Goal: Navigation & Orientation: Find specific page/section

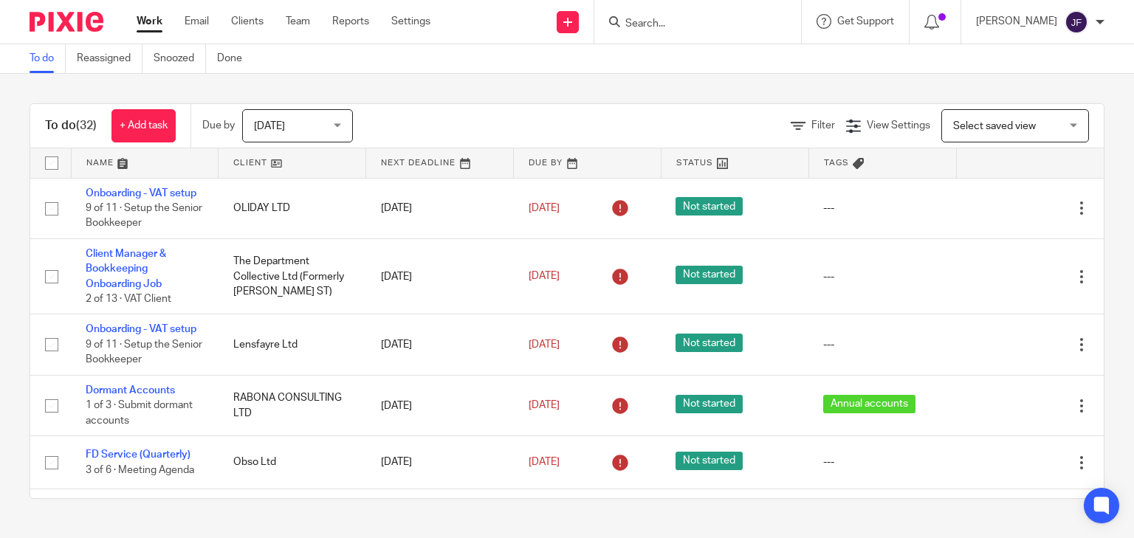
click at [742, 29] on input "Search" at bounding box center [690, 24] width 133 height 13
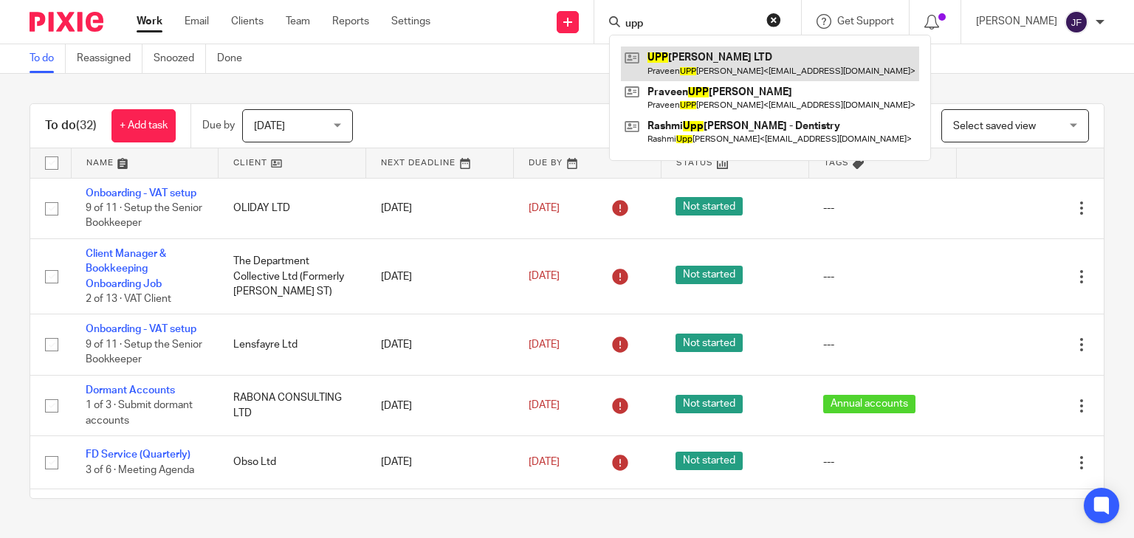
type input "upp"
click at [746, 55] on link at bounding box center [770, 64] width 298 height 34
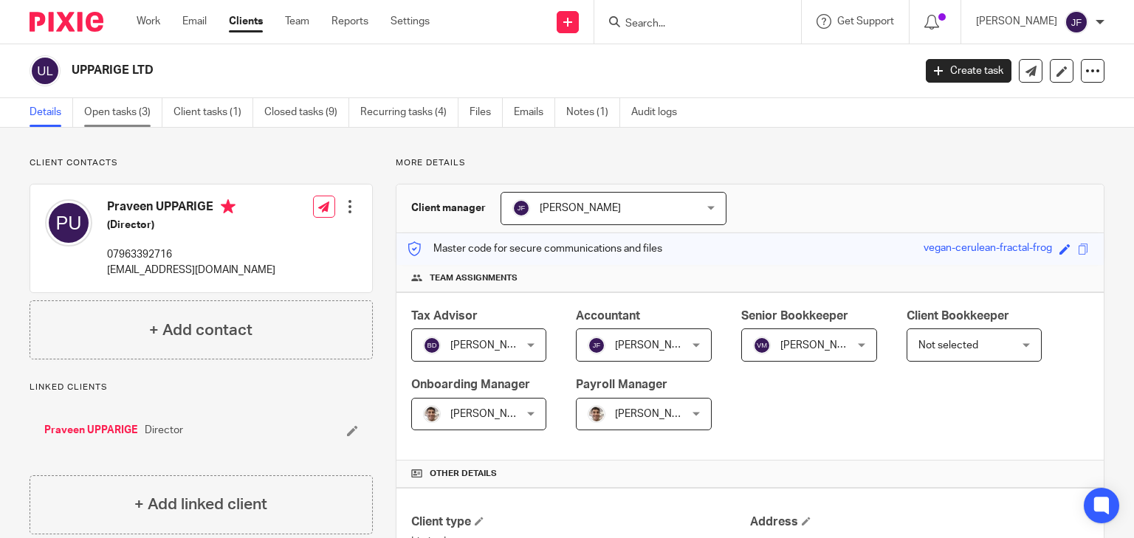
click at [128, 112] on link "Open tasks (3)" at bounding box center [123, 112] width 78 height 29
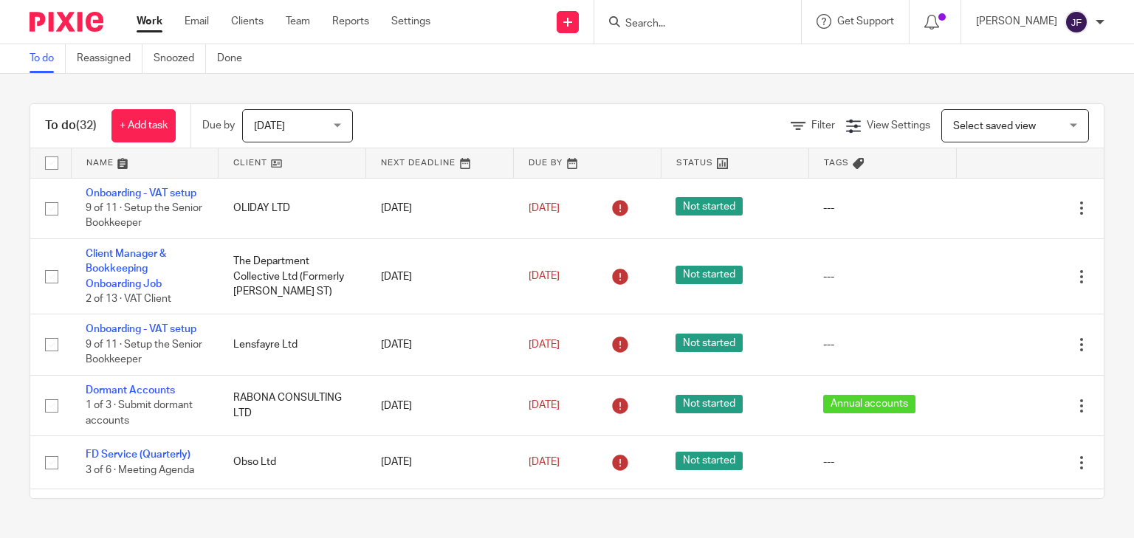
click at [751, 25] on input "Search" at bounding box center [690, 24] width 133 height 13
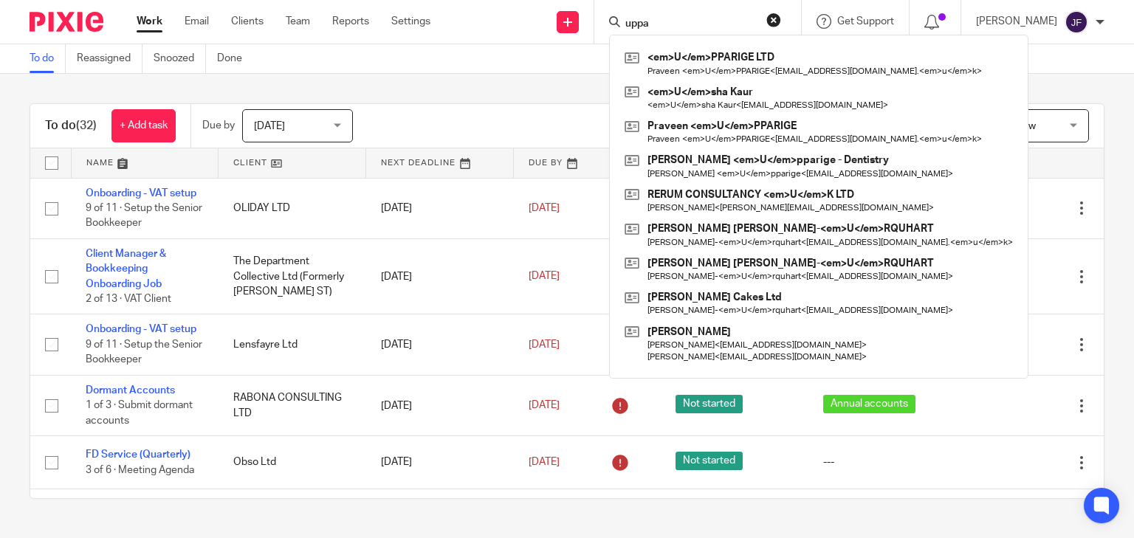
type input "uppa"
click button "submit" at bounding box center [0, 0] width 0 height 0
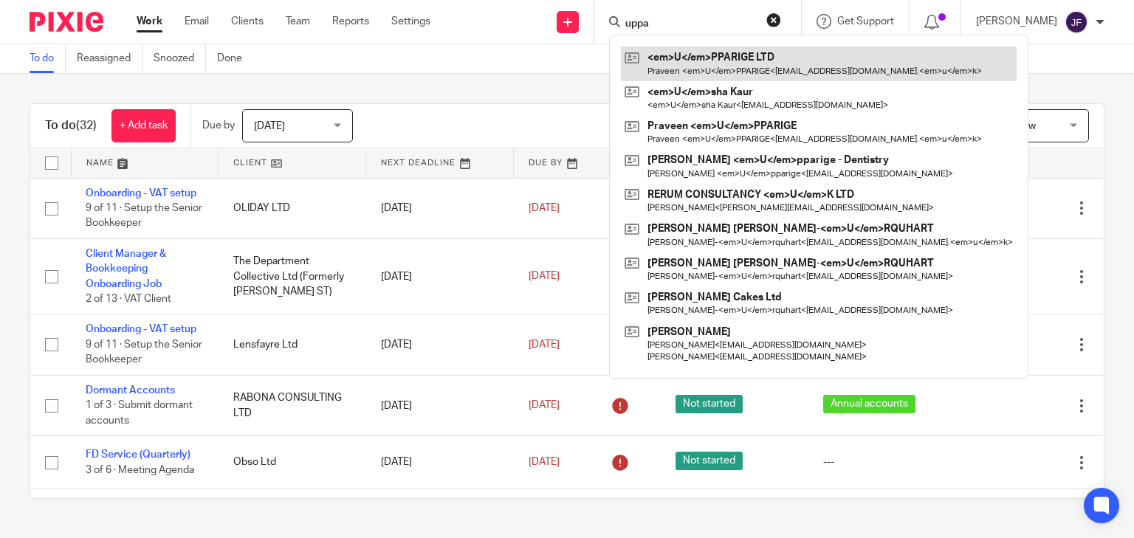
click at [802, 62] on link at bounding box center [819, 64] width 396 height 34
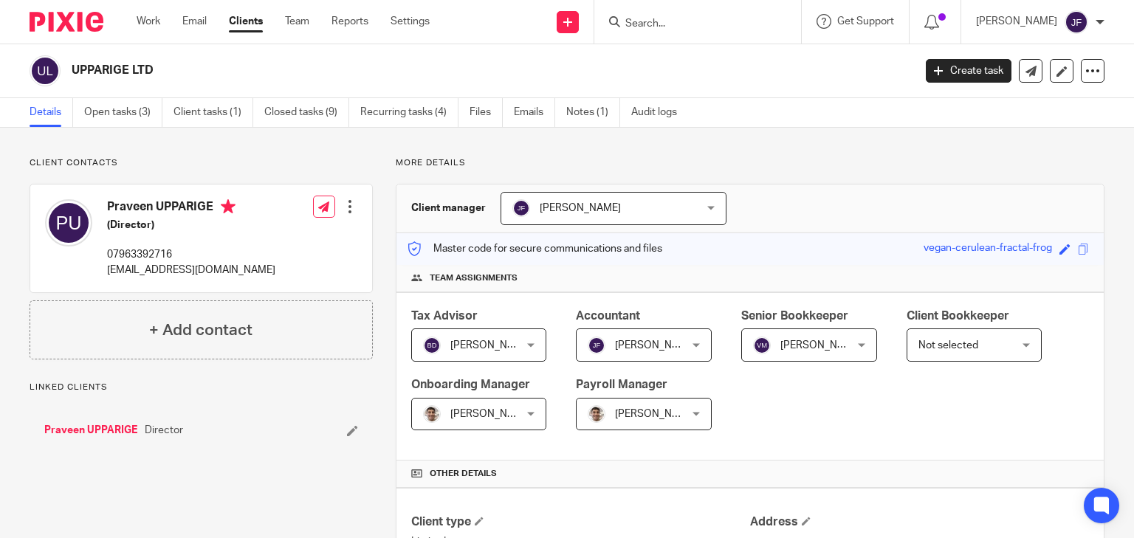
drag, startPoint x: 109, startPoint y: 207, endPoint x: 210, endPoint y: 206, distance: 101.1
click at [210, 206] on h4 "Praveen UPPARIGE" at bounding box center [191, 208] width 168 height 18
copy h4 "Praveen UPPARIGE"
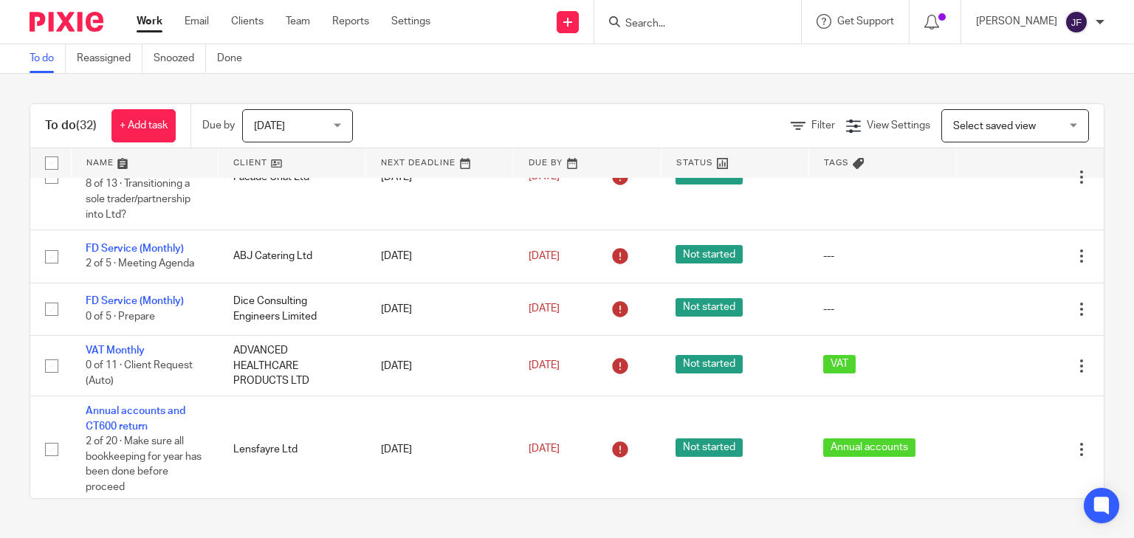
scroll to position [472, 0]
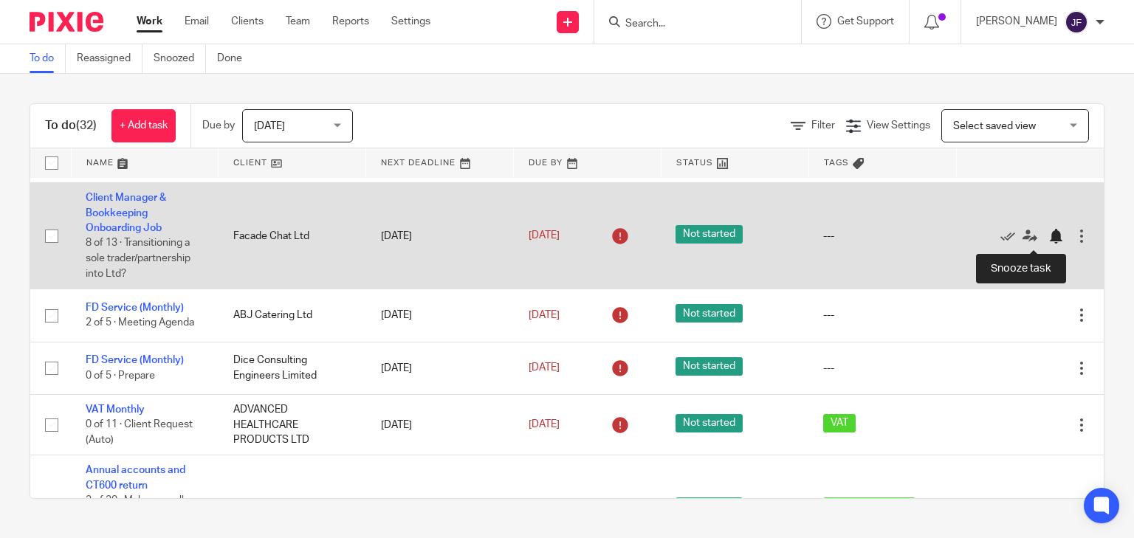
click at [1048, 237] on div at bounding box center [1055, 236] width 15 height 15
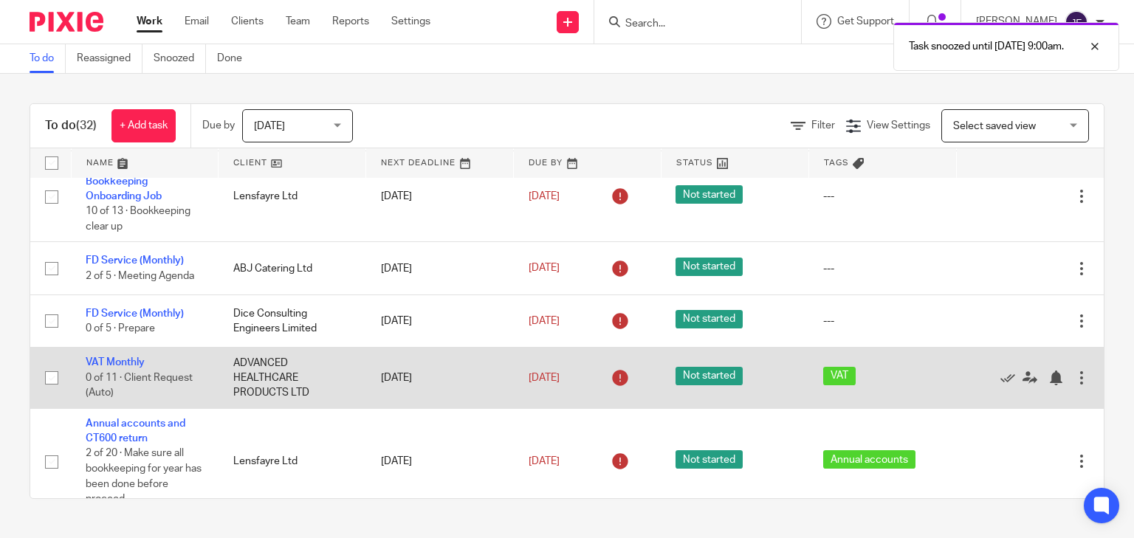
scroll to position [413, 0]
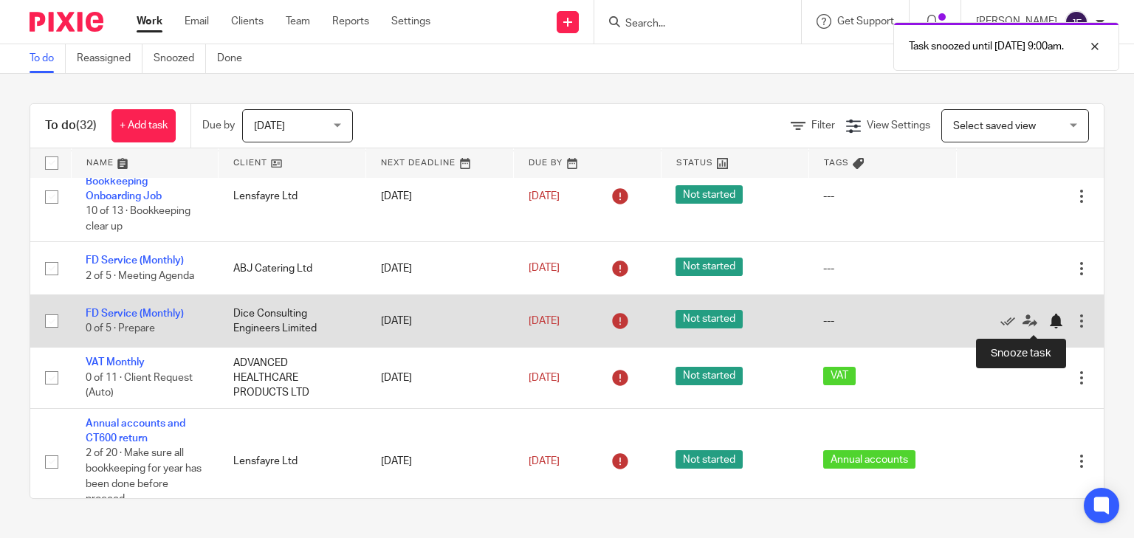
click at [1048, 322] on div at bounding box center [1055, 321] width 15 height 15
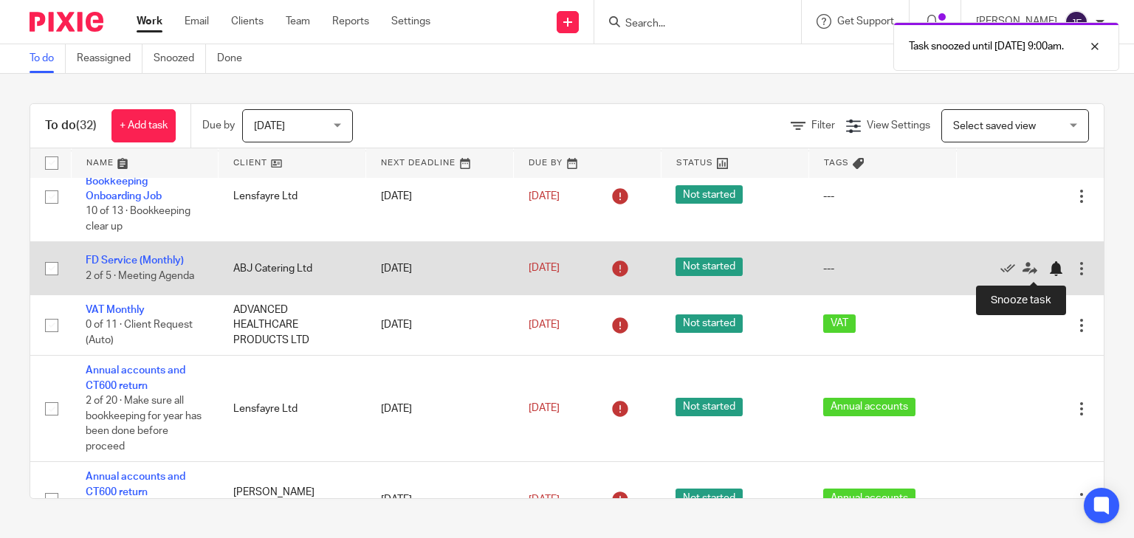
click at [1048, 264] on div at bounding box center [1055, 268] width 15 height 15
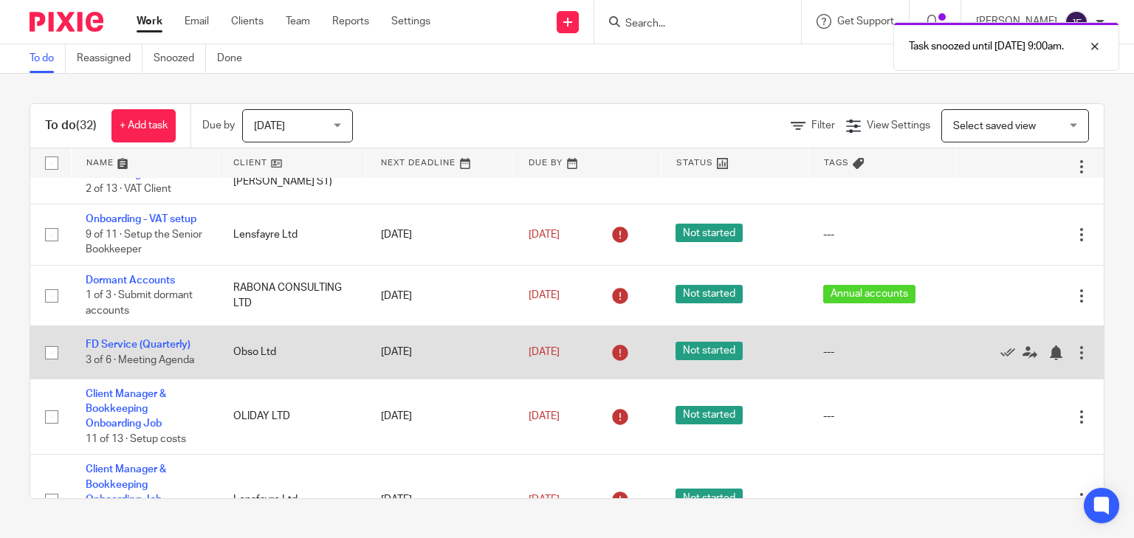
scroll to position [59, 0]
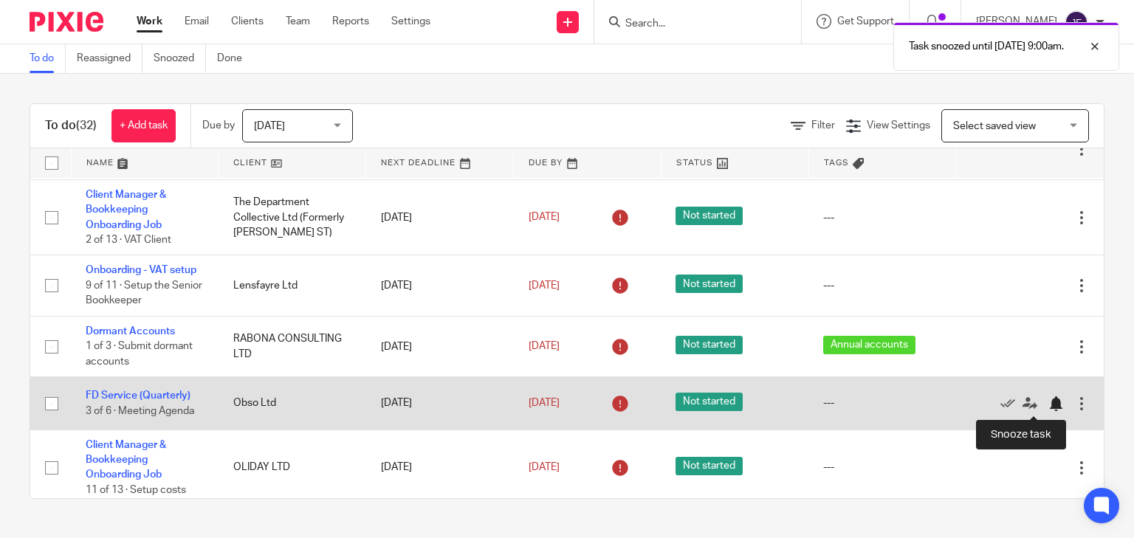
click at [1048, 402] on div at bounding box center [1055, 403] width 15 height 15
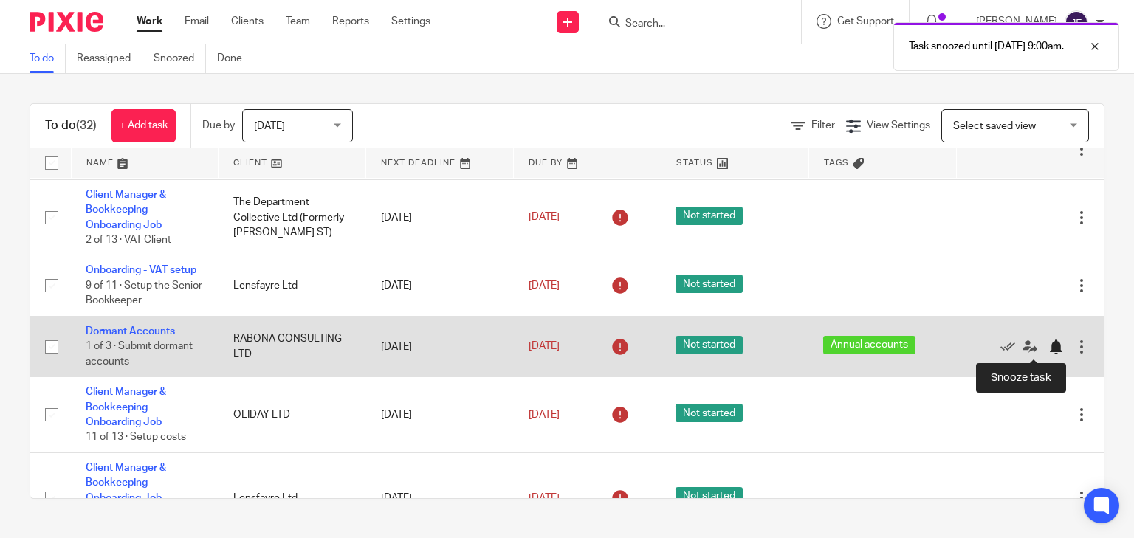
click at [1048, 350] on div at bounding box center [1055, 347] width 15 height 15
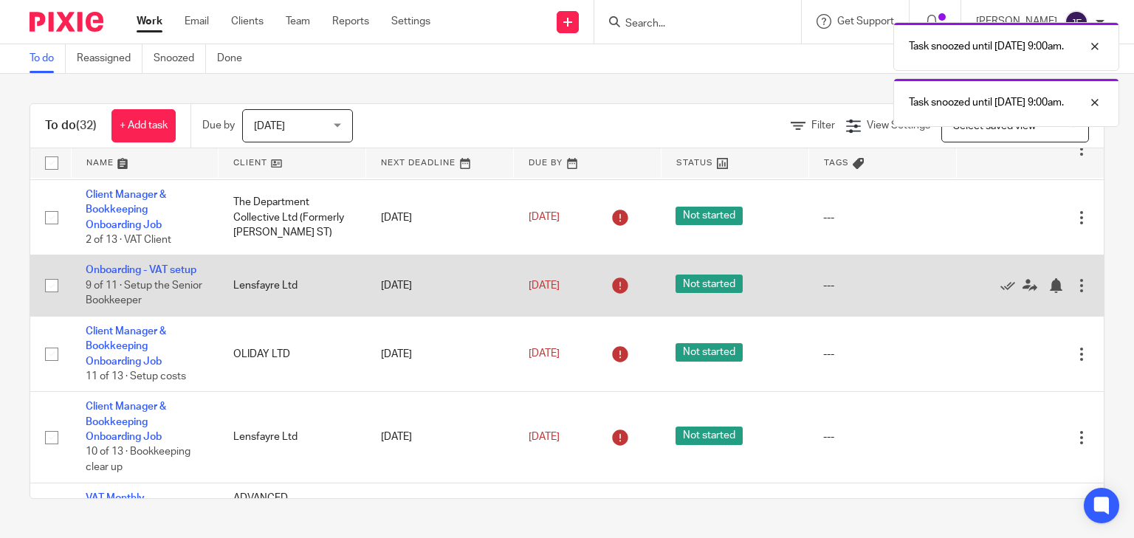
scroll to position [0, 0]
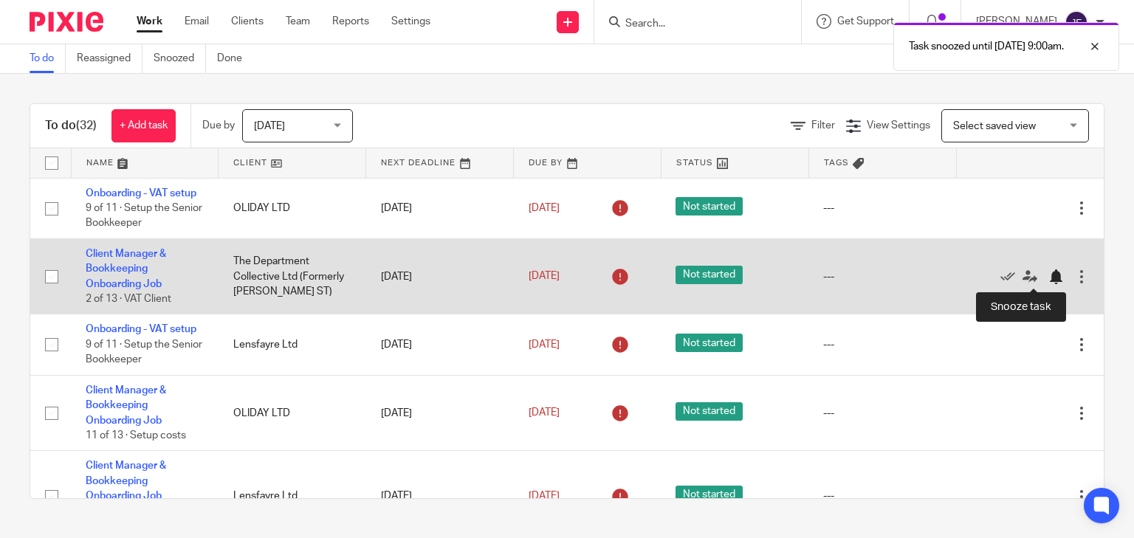
click at [1048, 275] on div at bounding box center [1055, 276] width 15 height 15
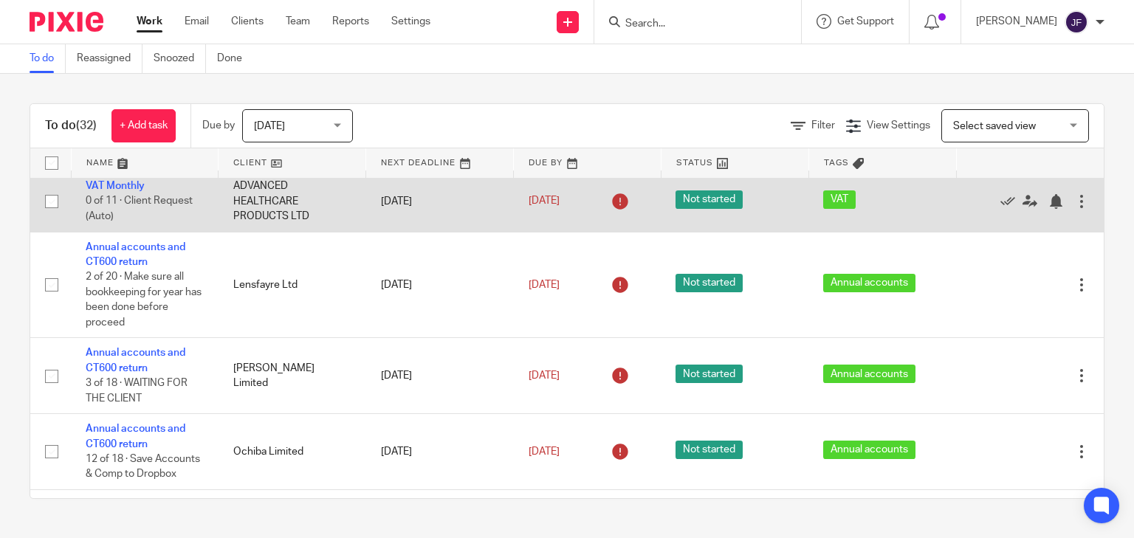
scroll to position [354, 0]
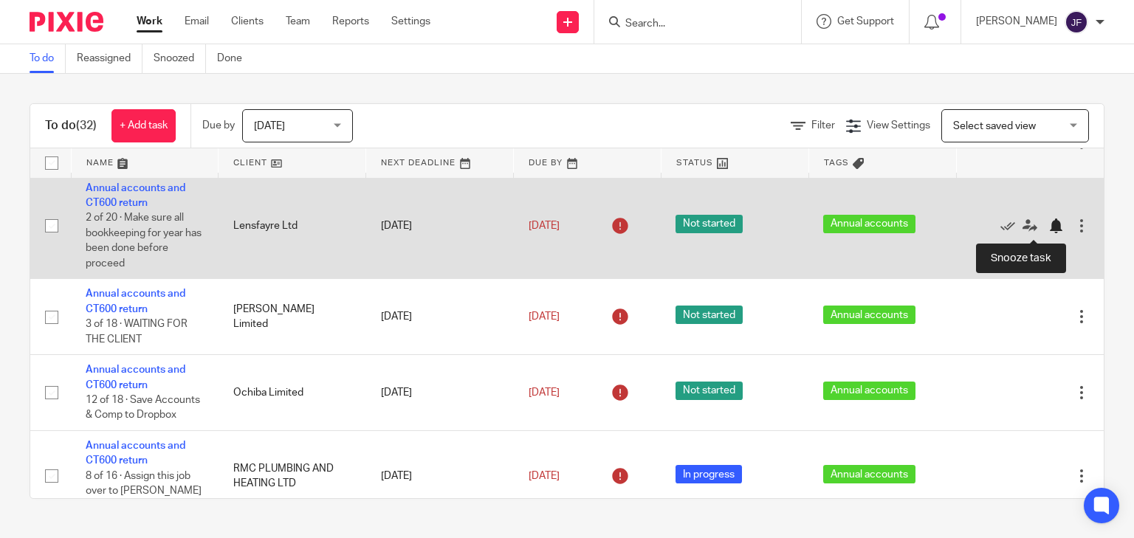
click at [1048, 225] on div at bounding box center [1055, 225] width 15 height 15
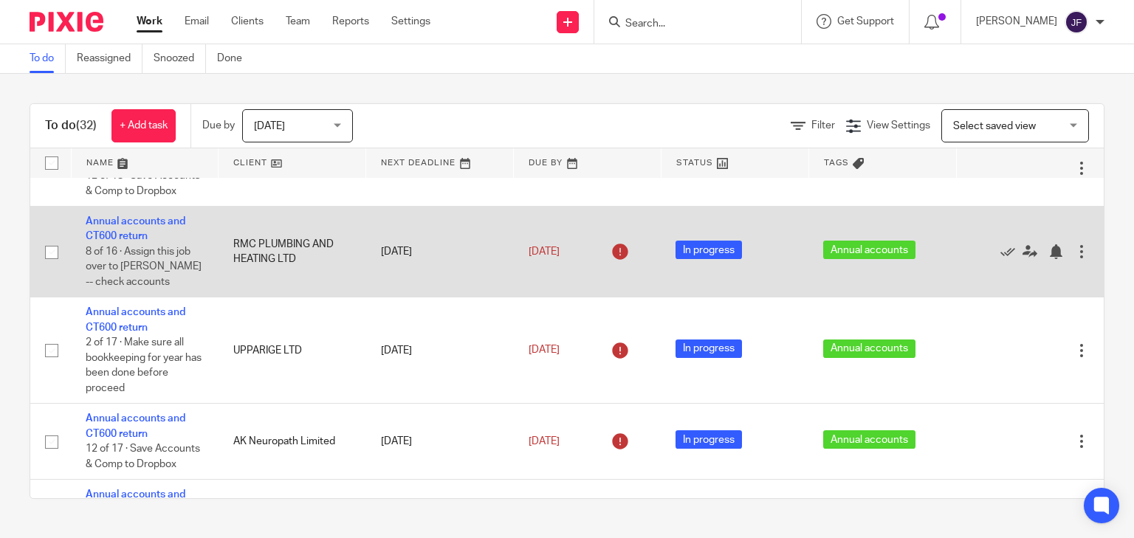
scroll to position [531, 0]
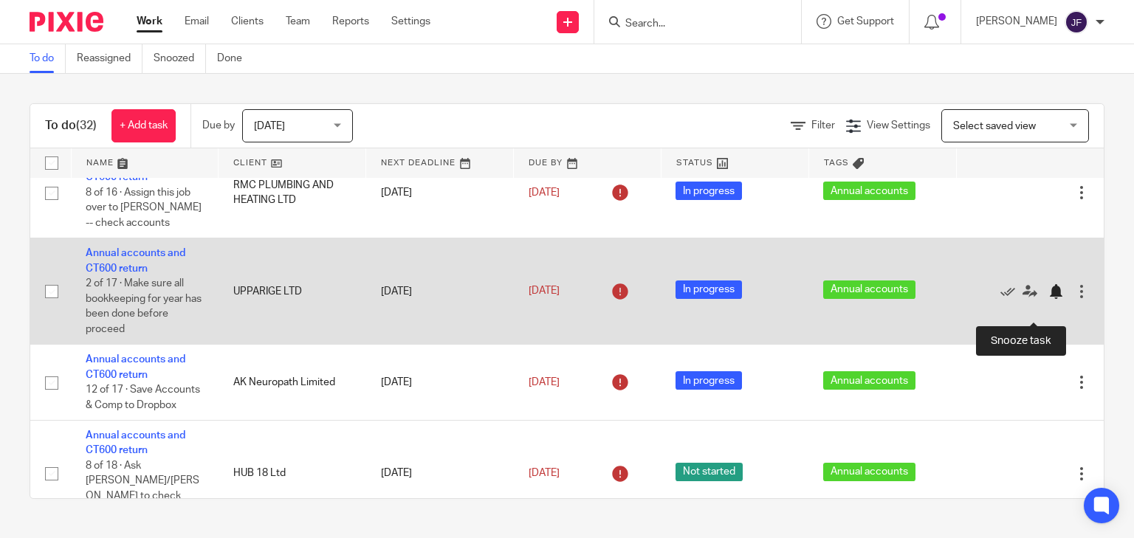
click at [1048, 299] on div at bounding box center [1055, 291] width 15 height 15
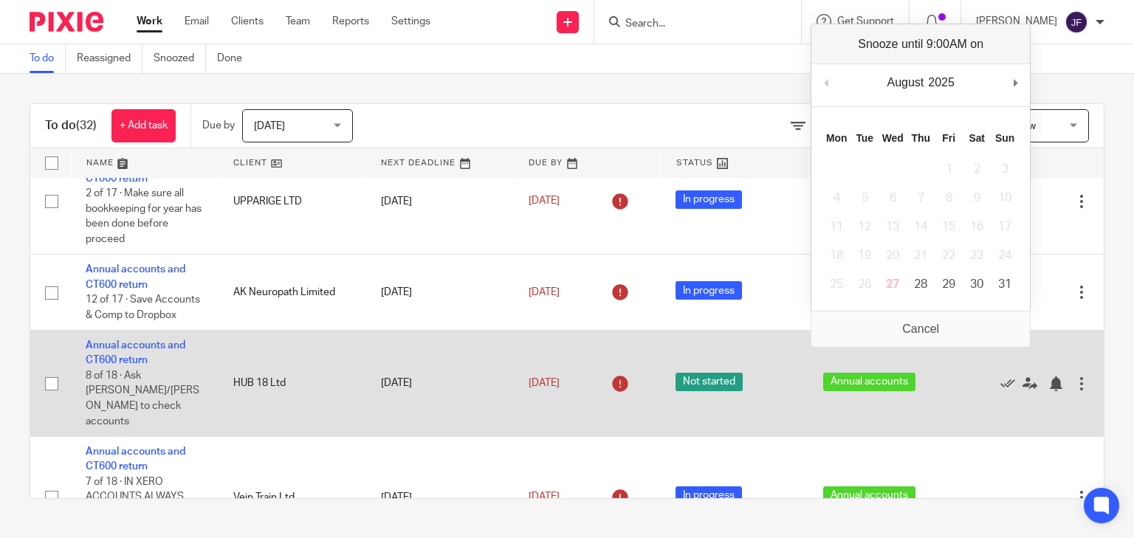
scroll to position [650, 0]
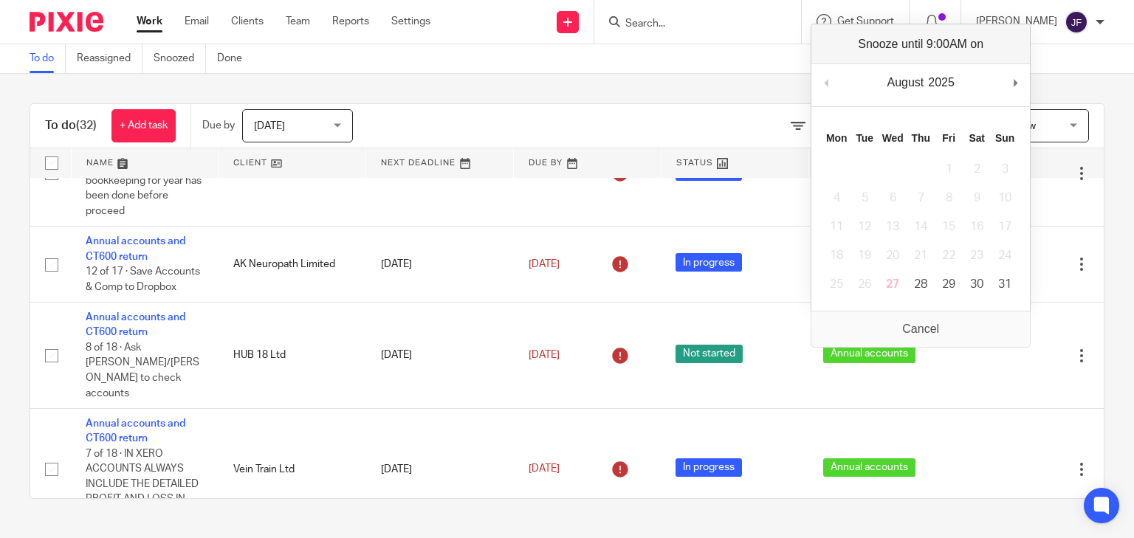
click at [1100, 169] on div "To do (32) + Add task Due by Today Today Today Tomorrow This week Next week Thi…" at bounding box center [567, 301] width 1134 height 455
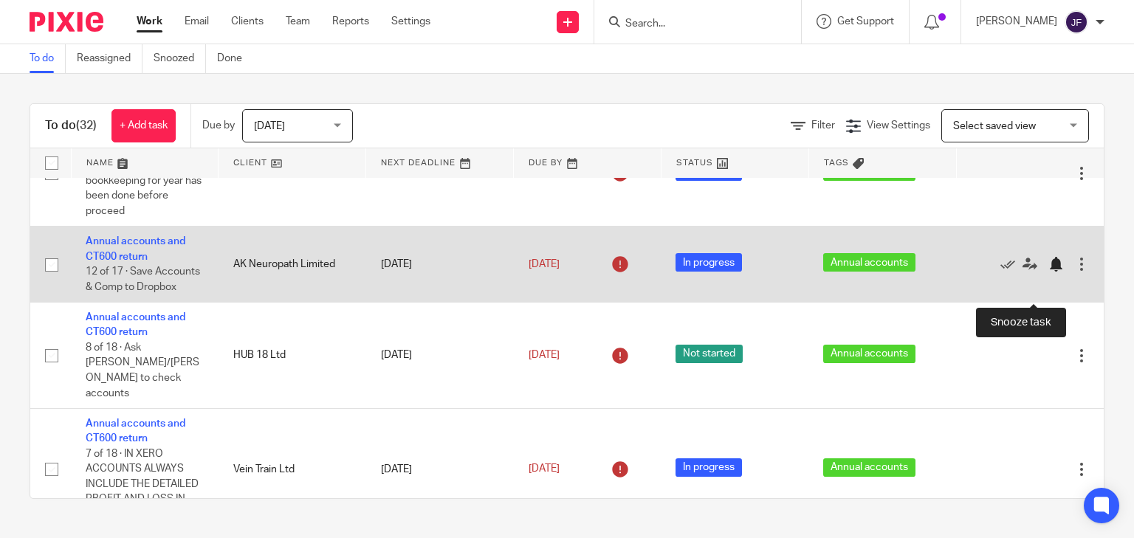
click at [1048, 272] on div at bounding box center [1055, 264] width 15 height 15
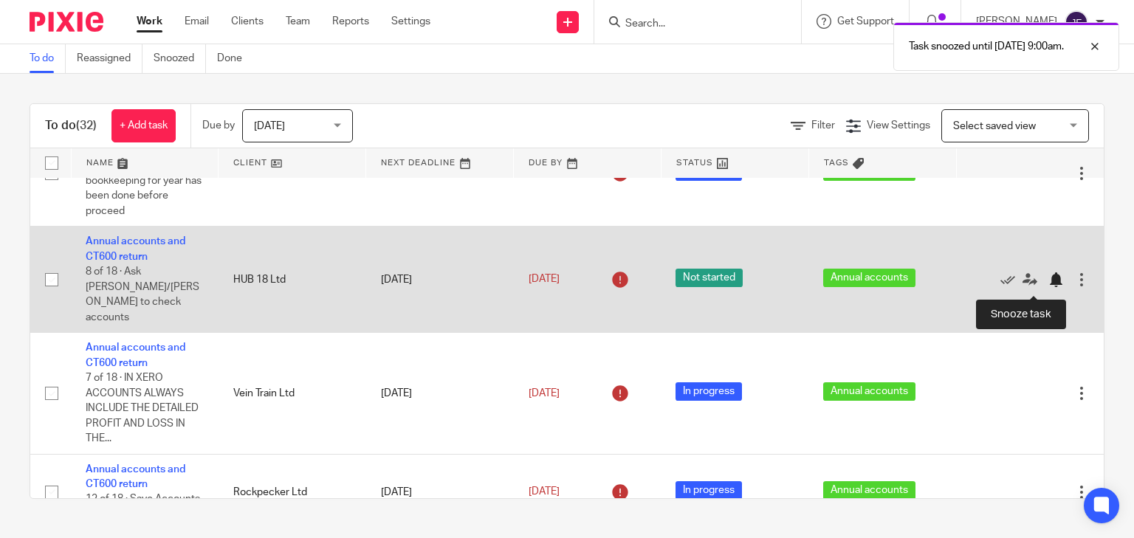
click at [1048, 282] on div at bounding box center [1055, 279] width 15 height 15
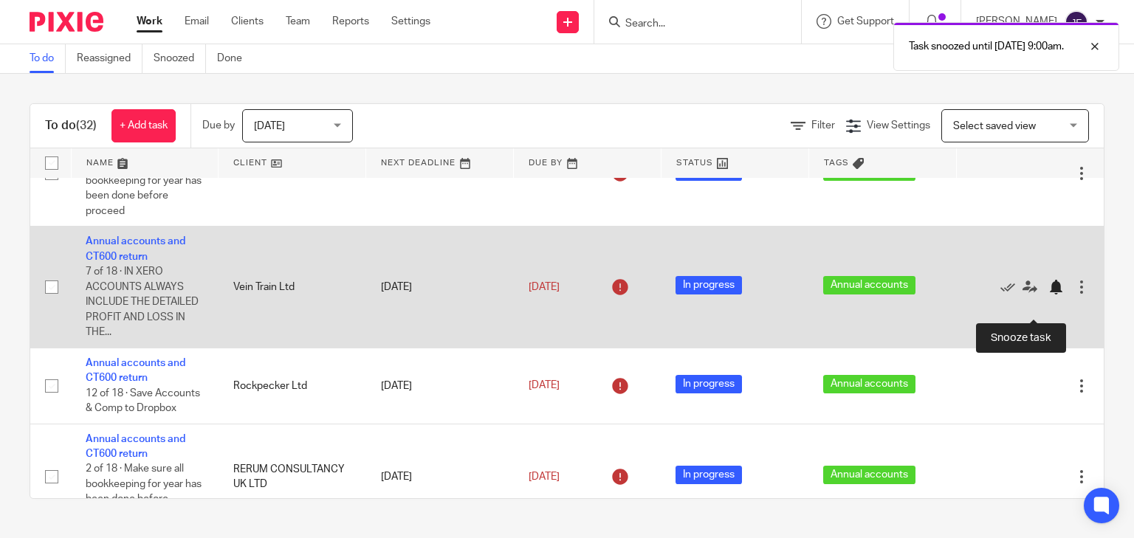
click at [1048, 295] on div at bounding box center [1055, 287] width 15 height 15
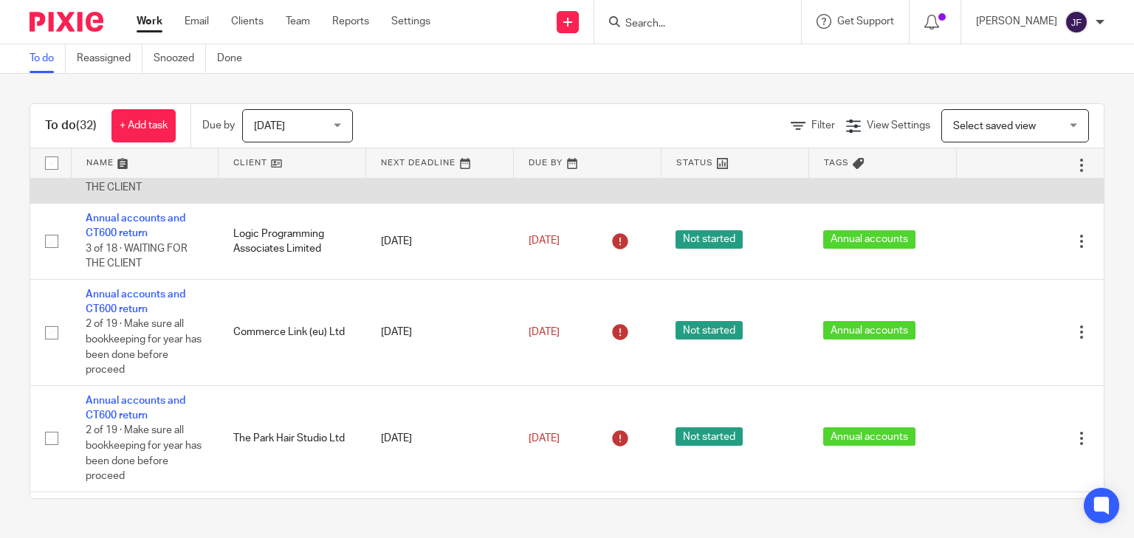
scroll to position [1299, 0]
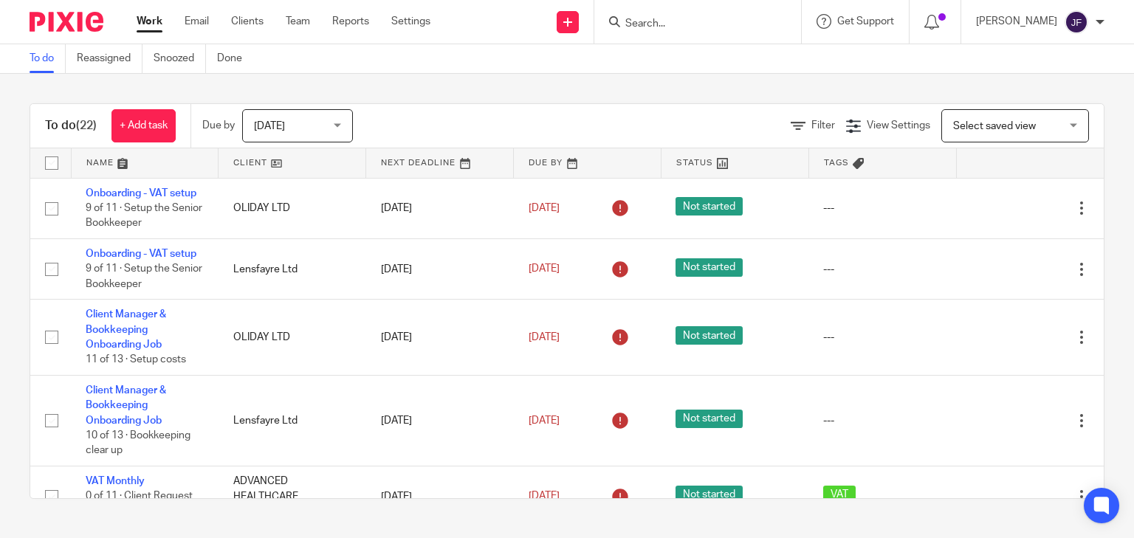
click at [707, 21] on input "Search" at bounding box center [690, 24] width 133 height 13
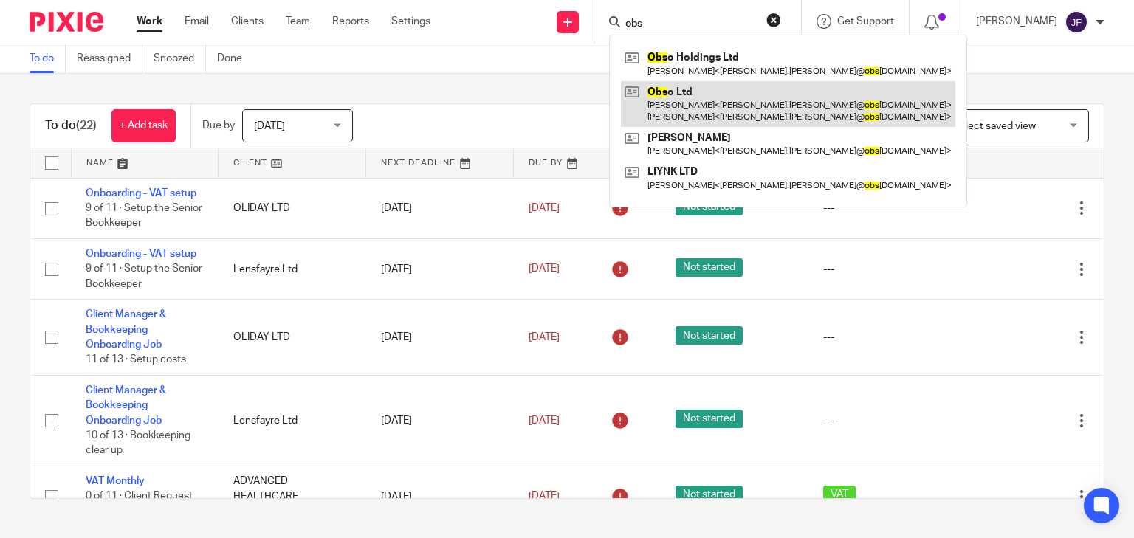
type input "obs"
click at [725, 111] on link at bounding box center [788, 104] width 334 height 46
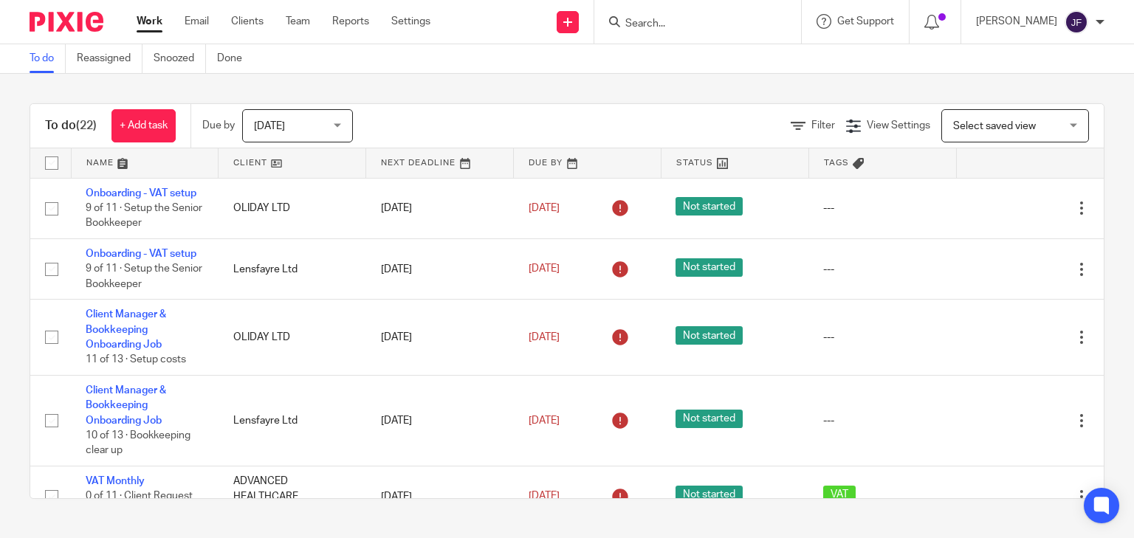
click at [756, 7] on div at bounding box center [697, 22] width 207 height 44
click at [754, 13] on form at bounding box center [702, 22] width 157 height 18
click at [751, 24] on input "Search" at bounding box center [690, 24] width 133 height 13
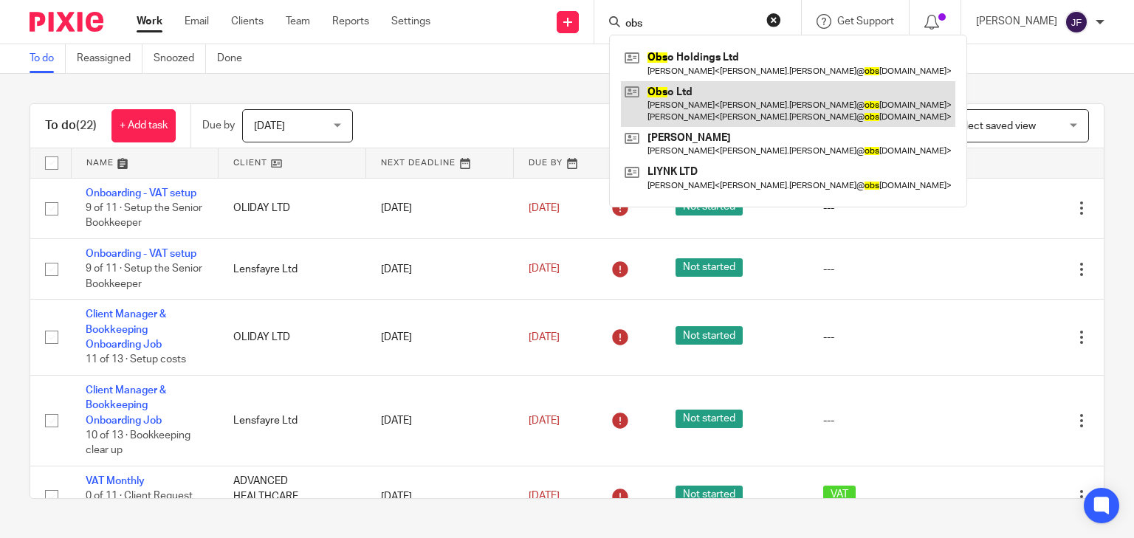
type input "obs"
click at [725, 90] on link at bounding box center [788, 104] width 334 height 46
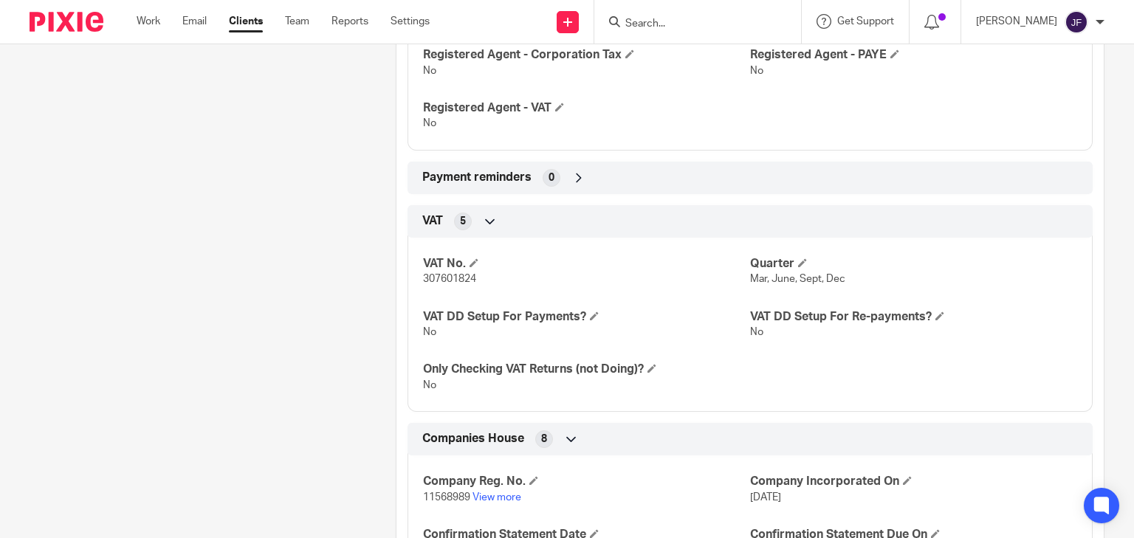
scroll to position [1240, 0]
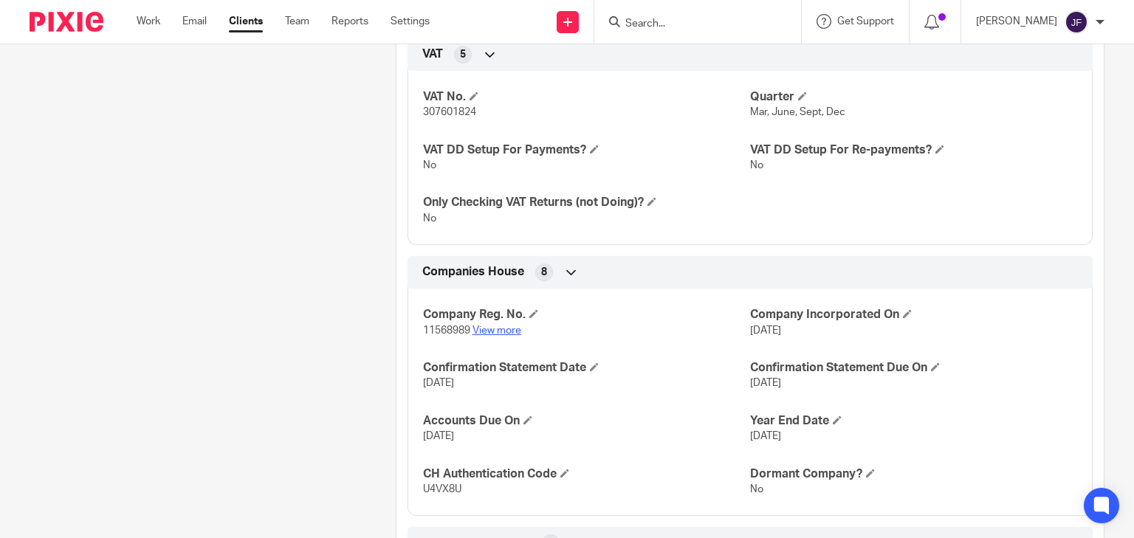
click at [502, 326] on link "View more" at bounding box center [496, 331] width 49 height 10
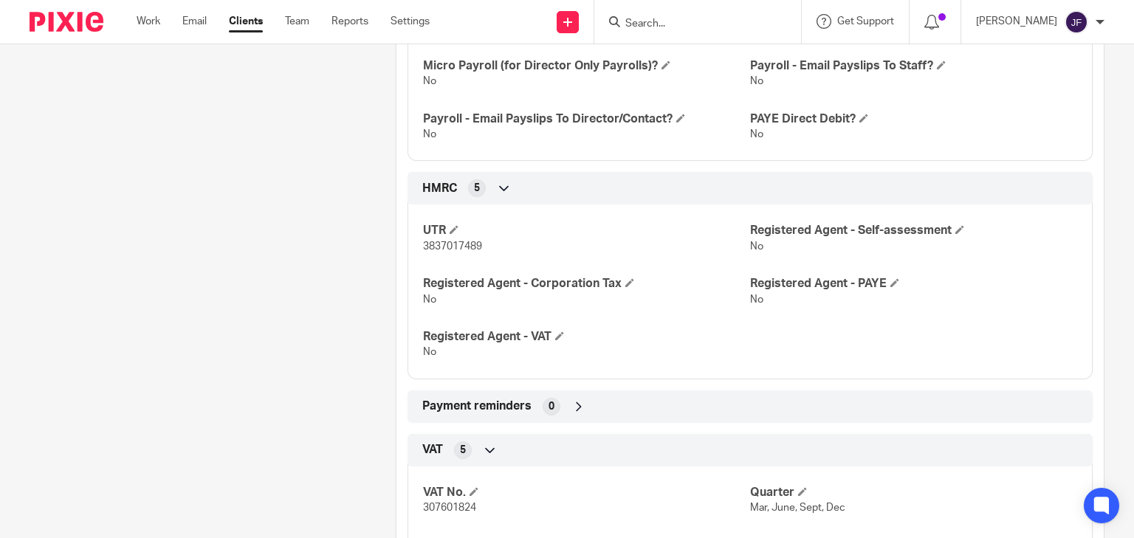
scroll to position [709, 0]
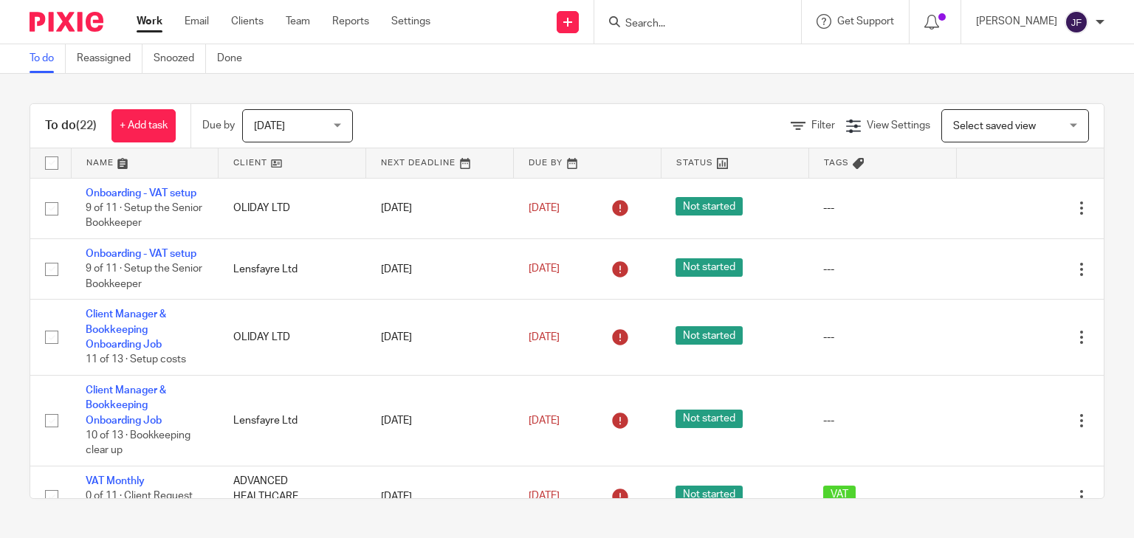
drag, startPoint x: 0, startPoint y: 0, endPoint x: 711, endPoint y: 30, distance: 711.4
click at [711, 30] on input "Search" at bounding box center [690, 24] width 133 height 13
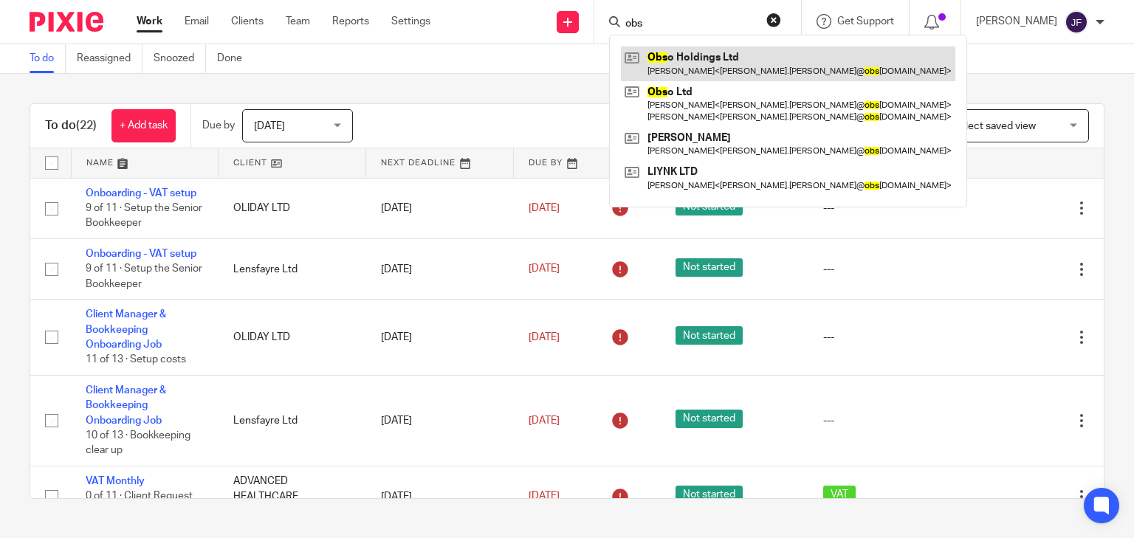
type input "obs"
click at [741, 63] on link at bounding box center [788, 64] width 334 height 34
